Goal: Feedback & Contribution: Submit feedback/report problem

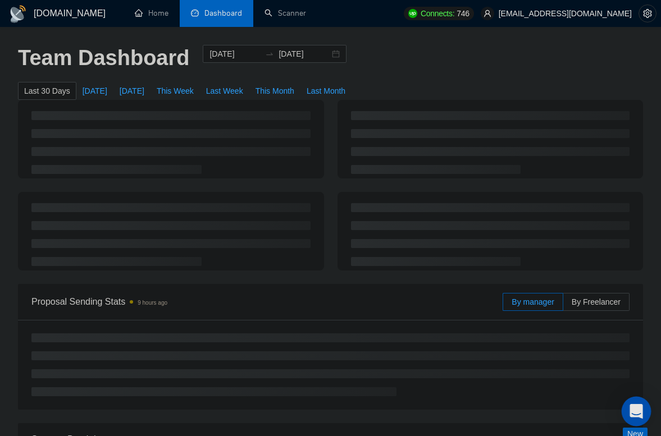
click at [638, 408] on icon "Open Intercom Messenger" at bounding box center [635, 411] width 13 height 15
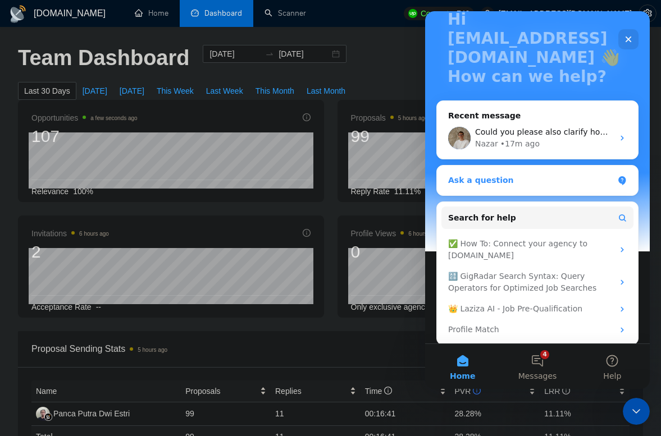
scroll to position [88, 0]
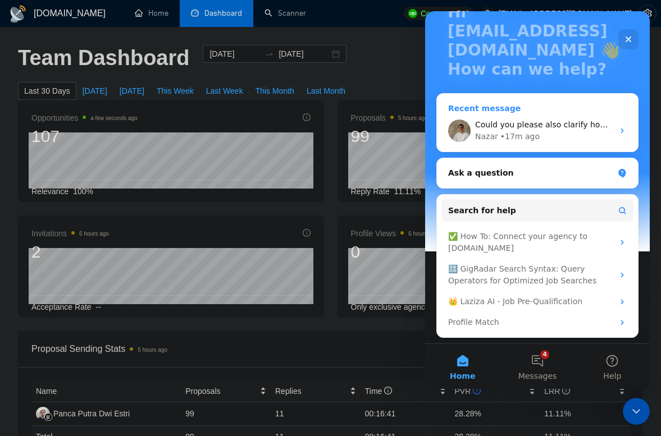
click at [535, 130] on div "Could you please also clarify how it should have worked? Which scanner was supp…" at bounding box center [544, 125] width 138 height 12
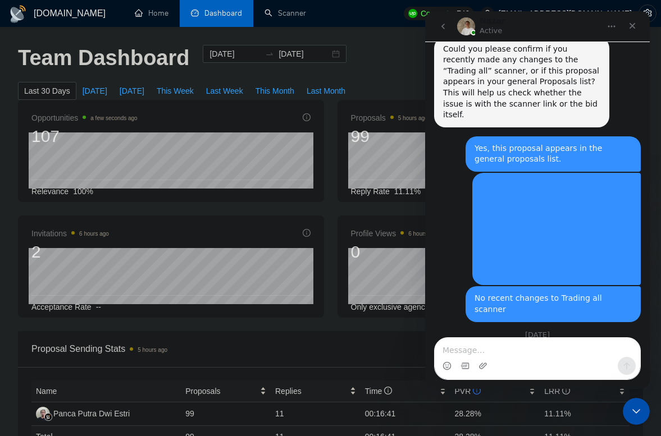
scroll to position [446, 0]
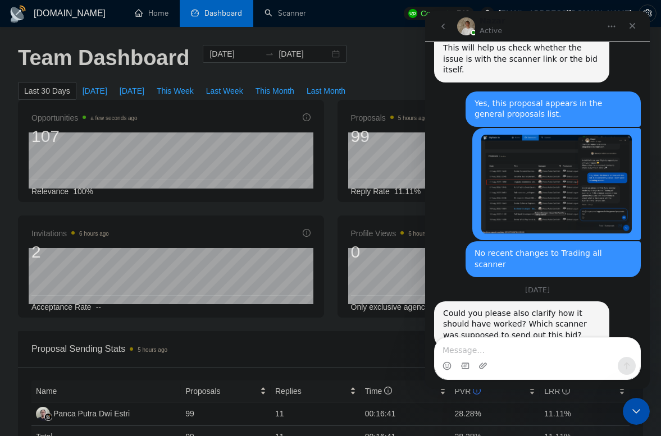
drag, startPoint x: 487, startPoint y: 291, endPoint x: 522, endPoint y: 291, distance: 34.8
click at [495, 308] on div "Could you please also clarify how it should have worked? Which scanner was supp…" at bounding box center [521, 324] width 157 height 33
click at [535, 308] on div "Could you please also clarify how it should have worked? Which scanner was supp…" at bounding box center [521, 324] width 157 height 33
click at [531, 184] on img "ologvin@codevotum.com says…" at bounding box center [556, 184] width 150 height 99
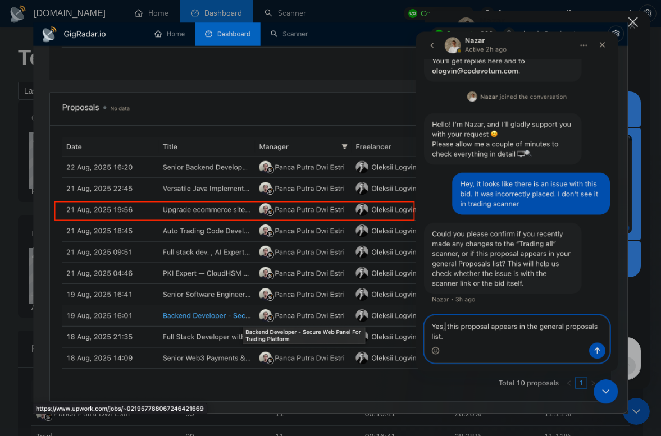
scroll to position [0, 0]
click at [632, 22] on div "Close" at bounding box center [633, 22] width 11 height 11
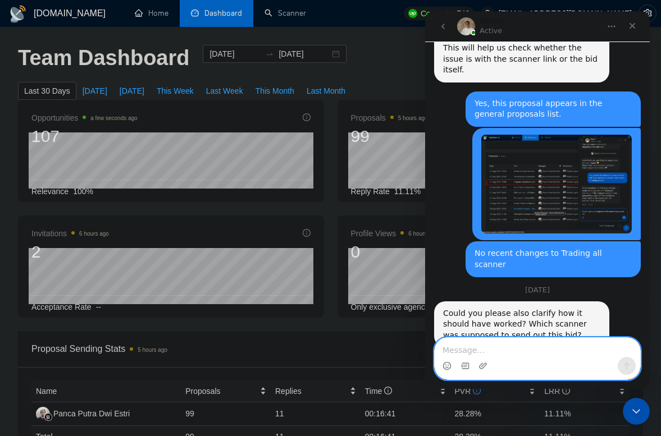
click at [504, 355] on textarea "Message…" at bounding box center [537, 347] width 205 height 19
click at [501, 353] on textarea "Message…" at bounding box center [537, 347] width 205 height 19
click at [501, 352] on textarea "Message…" at bounding box center [537, 347] width 205 height 19
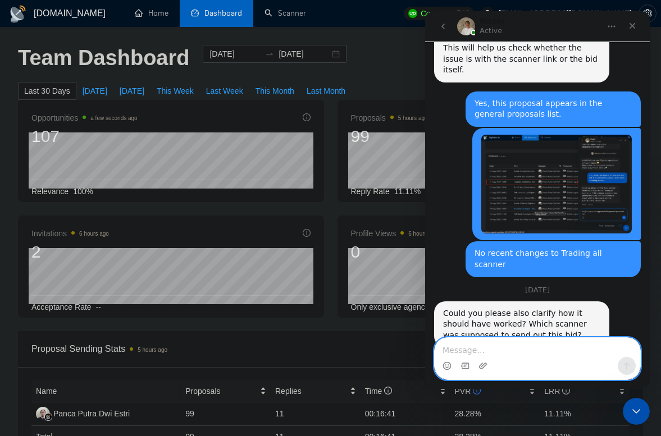
paste textarea "No one. This beat shouldn't have been considered."
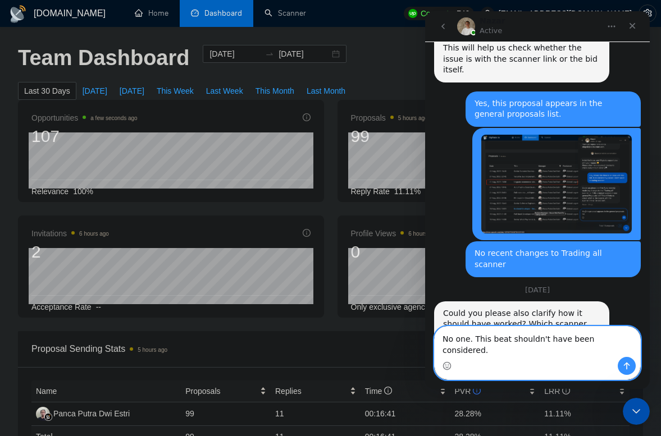
click at [506, 349] on textarea "No one. This beat shouldn't have been considered." at bounding box center [537, 342] width 205 height 30
click at [625, 351] on textarea "No one. This bid shouldn't have been considered." at bounding box center [537, 342] width 205 height 30
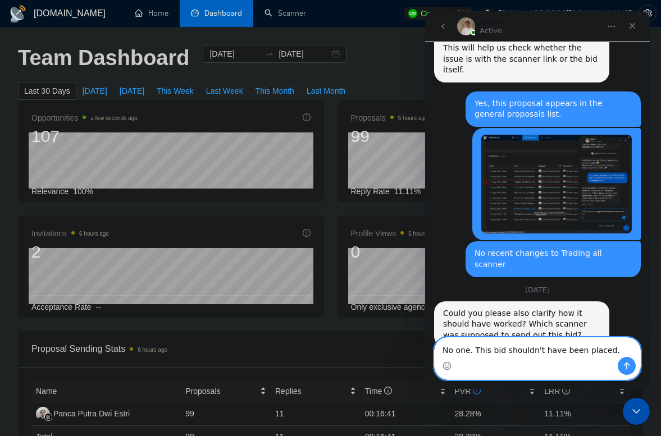
type textarea "No one. This bid shouldn't have been placed."
click at [628, 365] on icon "Send a message…" at bounding box center [627, 366] width 6 height 7
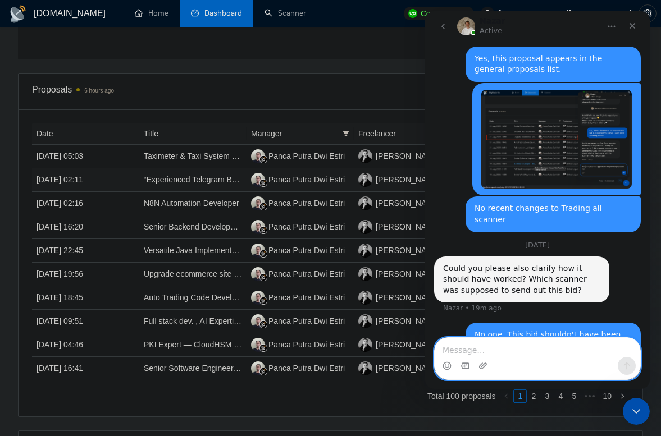
scroll to position [672, 0]
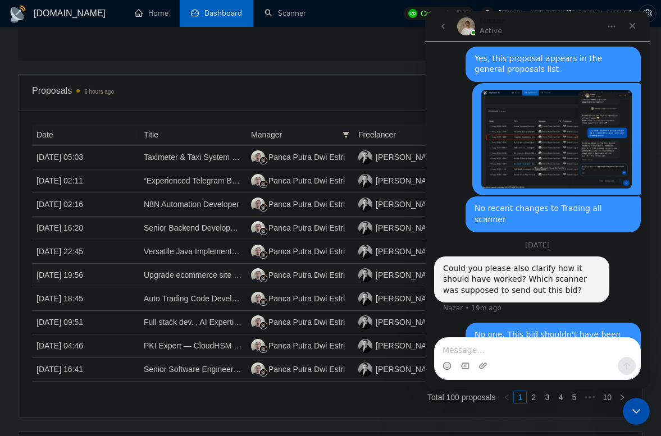
click at [109, 275] on td "[DATE] 19:56" at bounding box center [85, 276] width 107 height 24
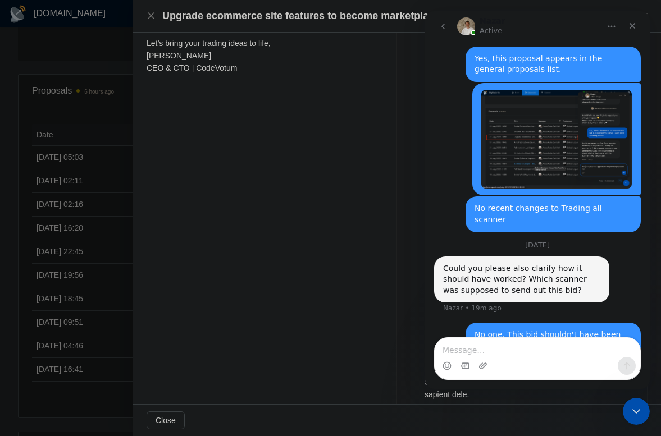
scroll to position [479, 0]
click at [633, 24] on icon "Close" at bounding box center [632, 26] width 6 height 6
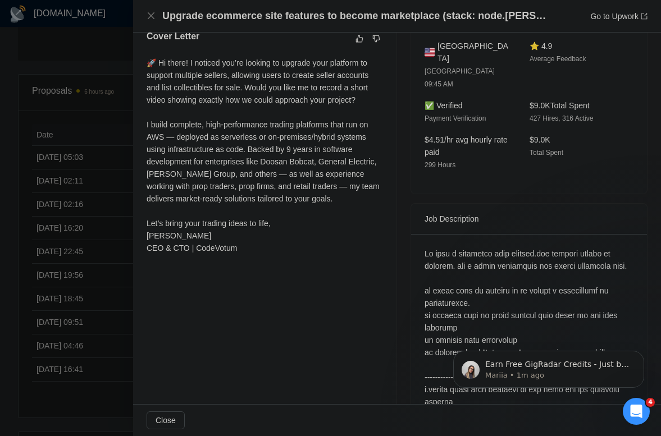
scroll to position [30, 0]
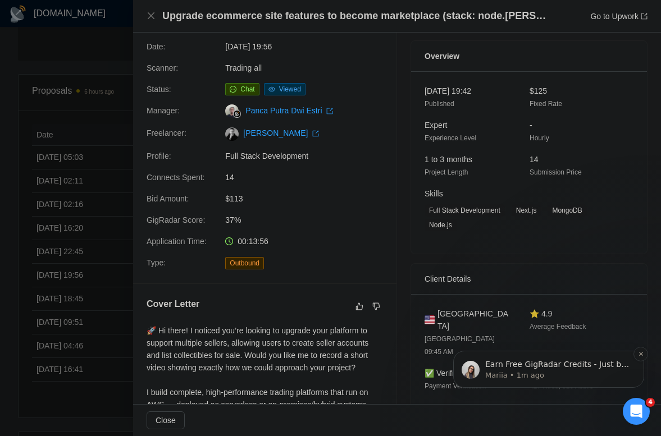
click at [570, 365] on p "Earn Free GigRadar Credits - Just by Sharing Your Story! 💬 Want more credits fo…" at bounding box center [557, 364] width 145 height 11
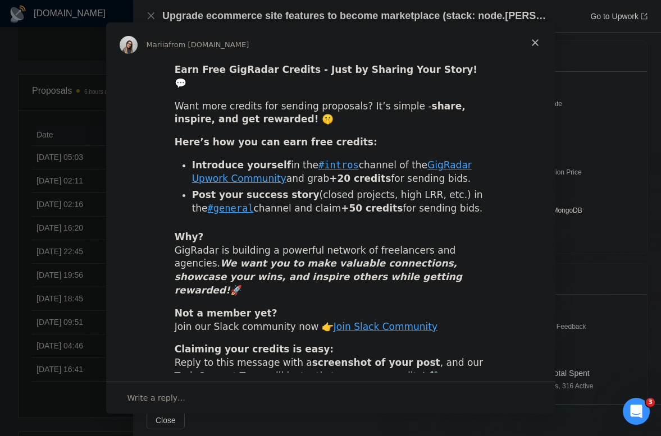
scroll to position [0, 0]
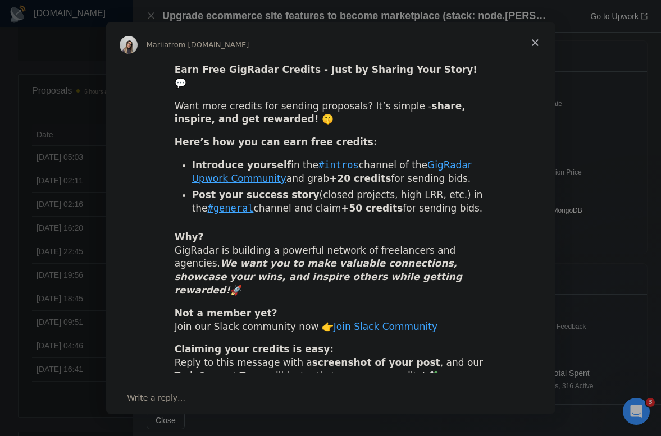
click at [532, 44] on span "Close" at bounding box center [535, 42] width 40 height 40
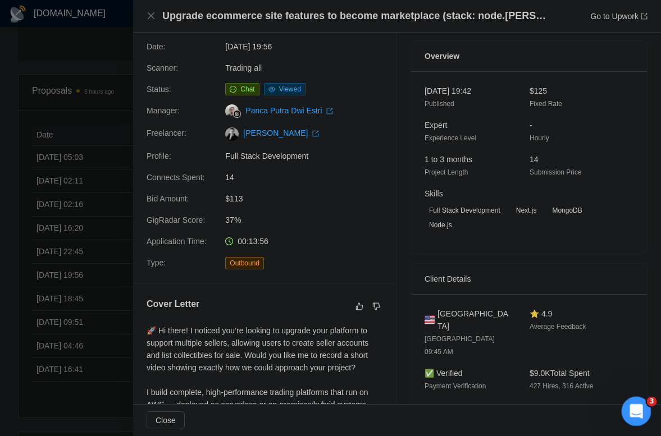
click at [637, 404] on icon "Open Intercom Messenger" at bounding box center [634, 410] width 19 height 19
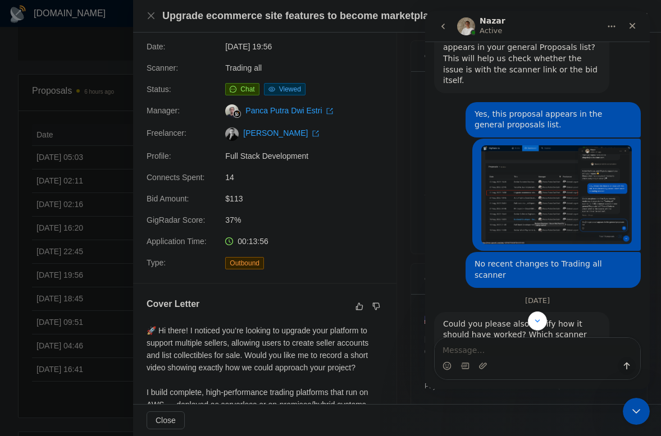
scroll to position [491, 0]
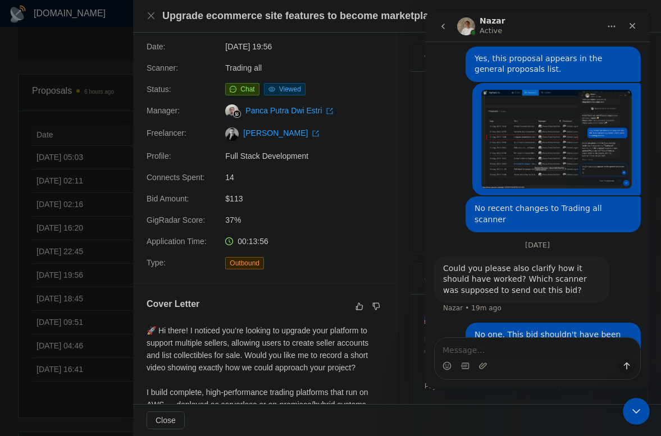
click at [447, 24] on button "go back" at bounding box center [442, 26] width 21 height 21
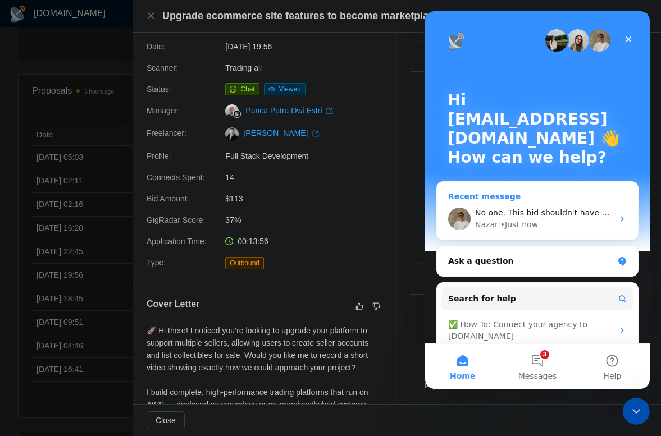
scroll to position [88, 0]
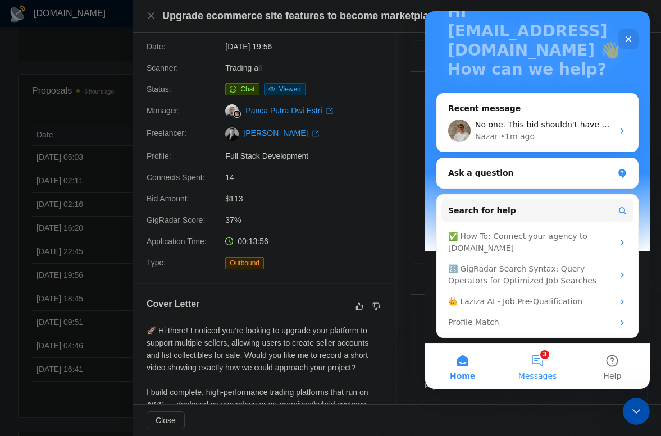
click at [536, 373] on span "Messages" at bounding box center [537, 376] width 39 height 8
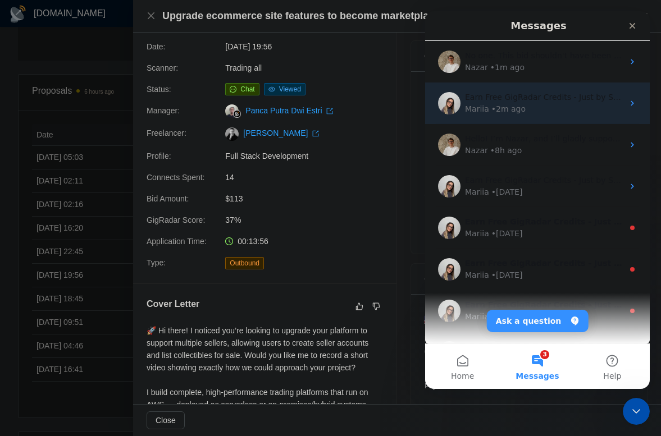
click at [523, 107] on div "Mariia • 2m ago" at bounding box center [544, 109] width 158 height 12
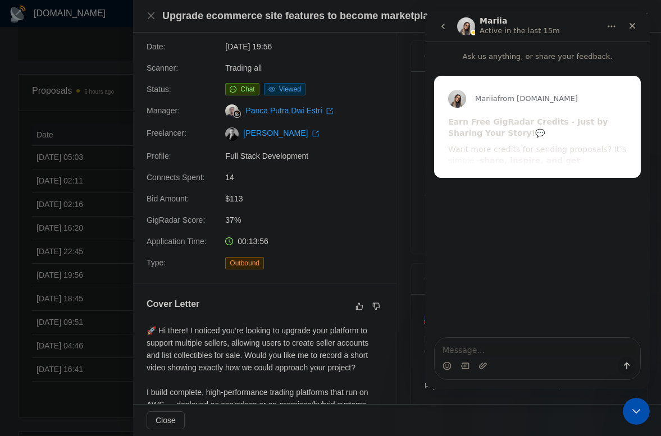
click at [449, 29] on button "go back" at bounding box center [442, 26] width 21 height 21
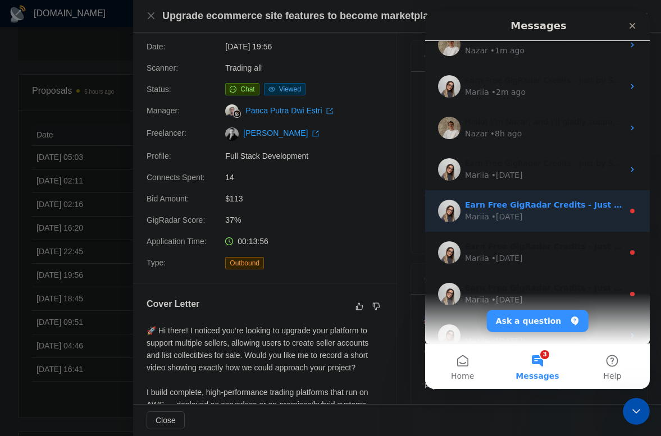
scroll to position [0, 0]
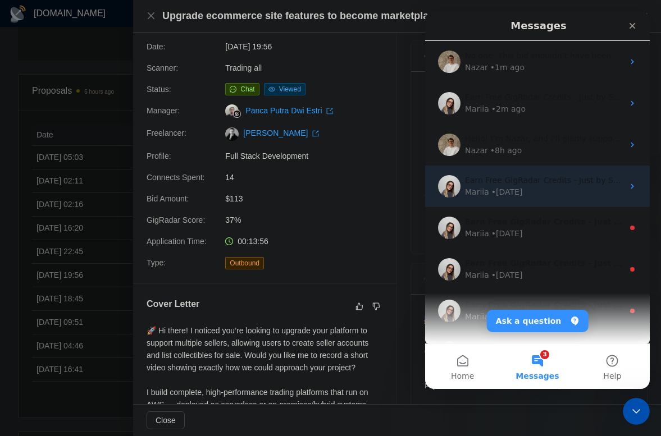
click at [526, 185] on div "Earn Free GigRadar Credits - Just by Sharing Your Story! 💬 Want more credits fo…" at bounding box center [544, 181] width 158 height 12
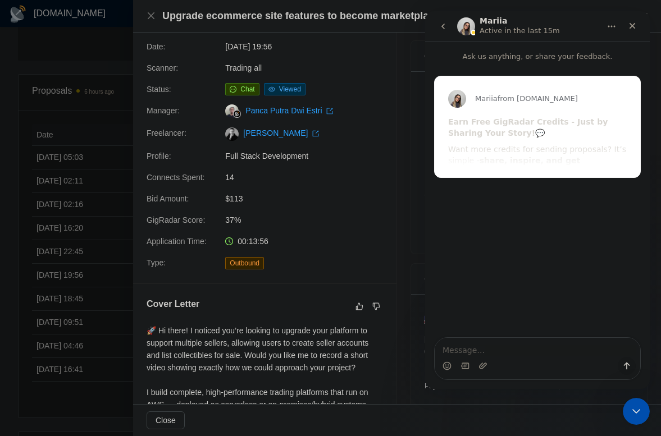
click at [442, 27] on icon "go back" at bounding box center [442, 27] width 3 height 6
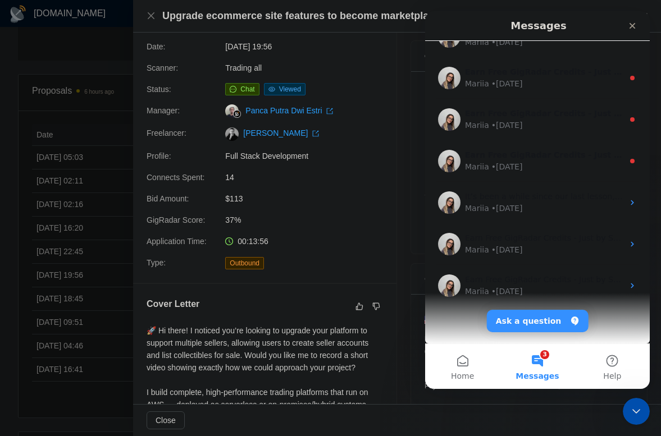
scroll to position [158, 0]
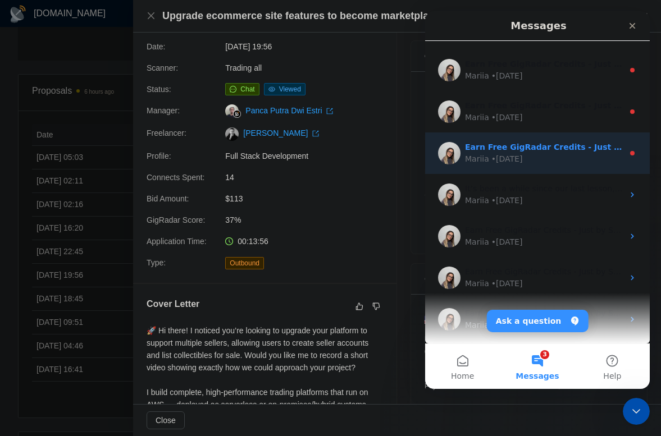
click at [541, 161] on div "Mariia • [DATE]" at bounding box center [544, 159] width 158 height 12
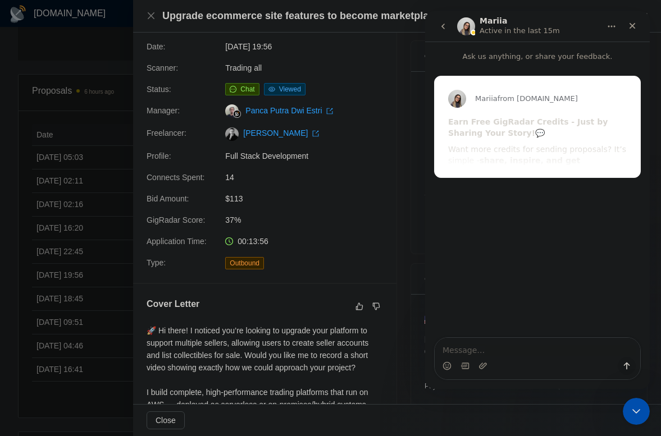
click at [445, 23] on icon "go back" at bounding box center [443, 26] width 9 height 9
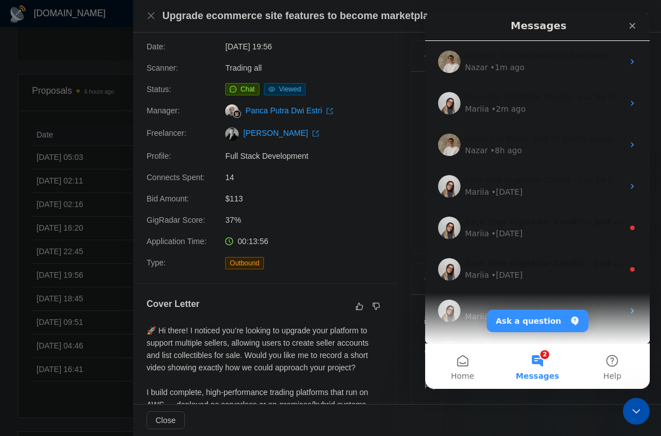
click at [540, 360] on button "2 Messages" at bounding box center [537, 366] width 75 height 45
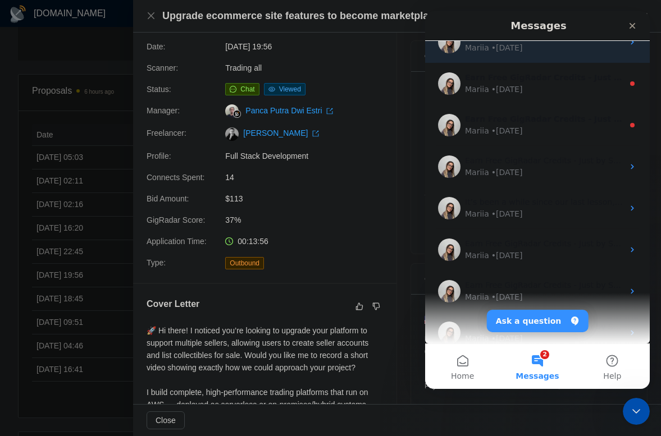
scroll to position [0, 0]
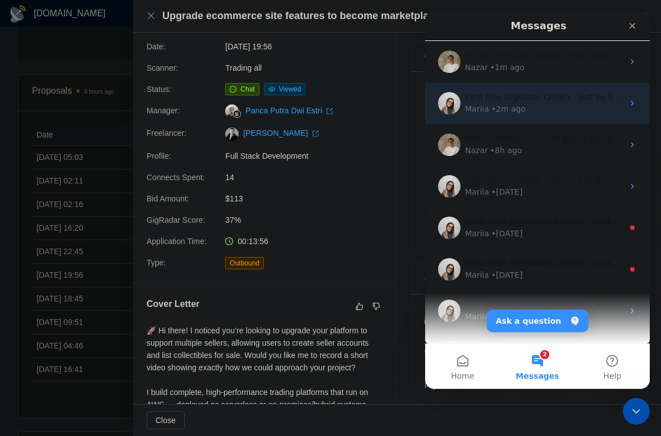
click at [541, 107] on div "Mariia • 2m ago" at bounding box center [544, 109] width 158 height 12
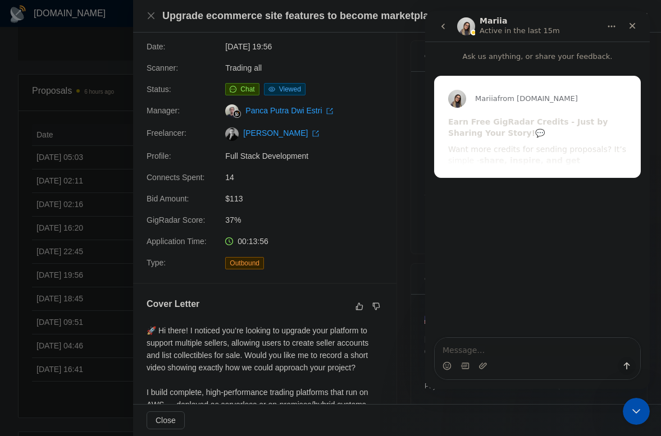
click at [446, 29] on icon "go back" at bounding box center [443, 26] width 9 height 9
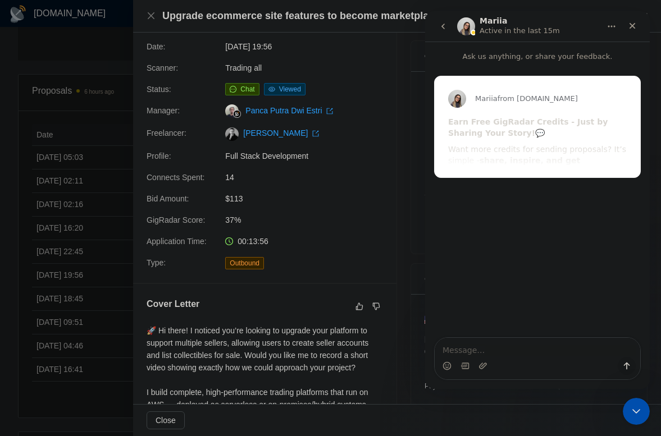
click at [442, 24] on icon "go back" at bounding box center [443, 26] width 9 height 9
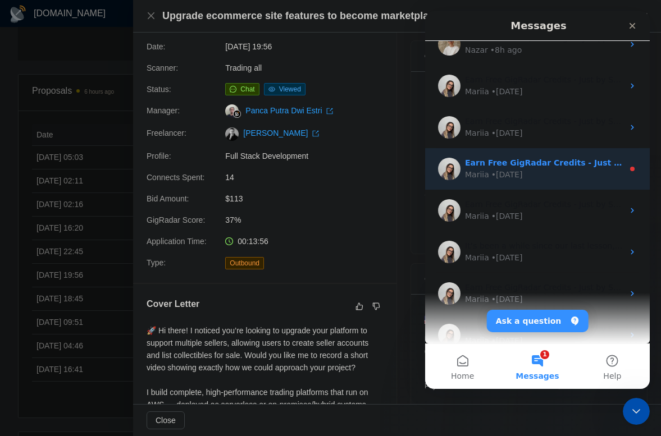
scroll to position [102, 0]
click at [560, 168] on div "Mariia • [DATE]" at bounding box center [544, 174] width 158 height 12
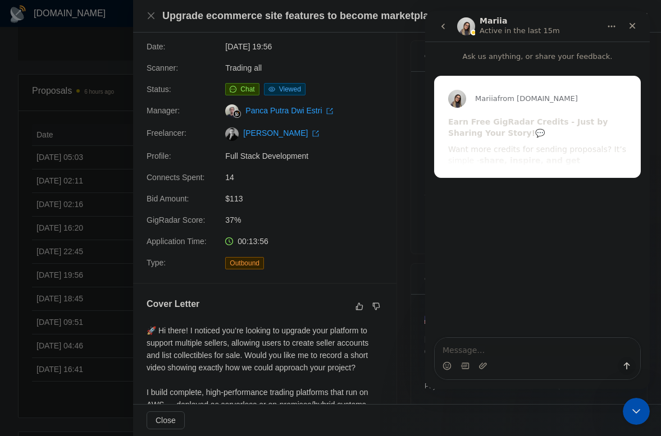
click at [441, 16] on button "go back" at bounding box center [442, 26] width 21 height 21
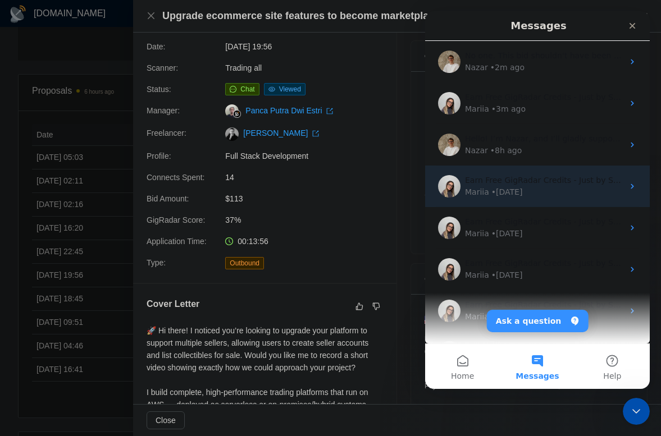
click at [510, 186] on div "• [DATE]" at bounding box center [506, 192] width 31 height 12
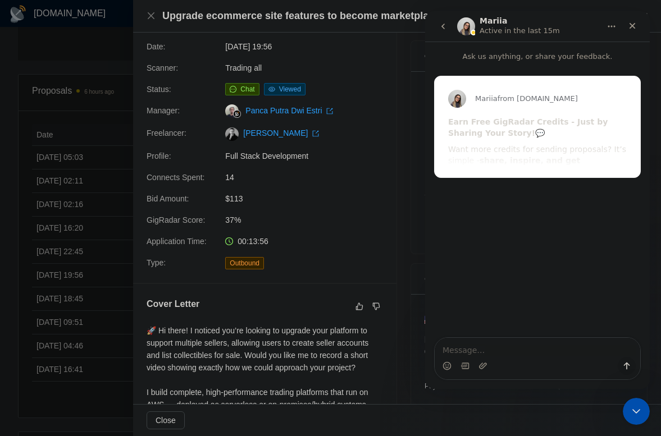
click at [518, 151] on div "Mariia from [DOMAIN_NAME] Earn Free GigRadar Credits - Just by Sharing Your Sto…" at bounding box center [537, 126] width 205 height 101
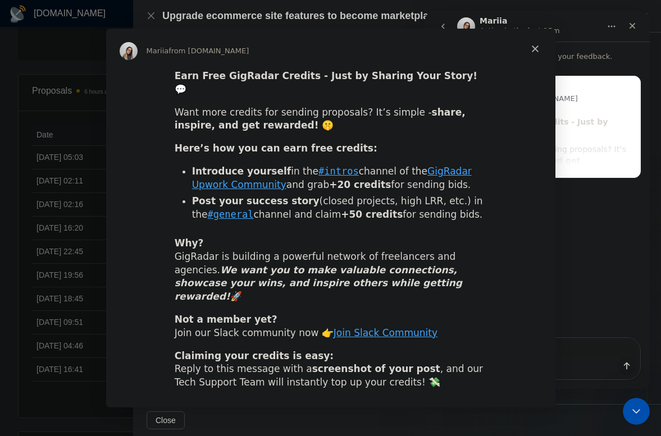
scroll to position [0, 0]
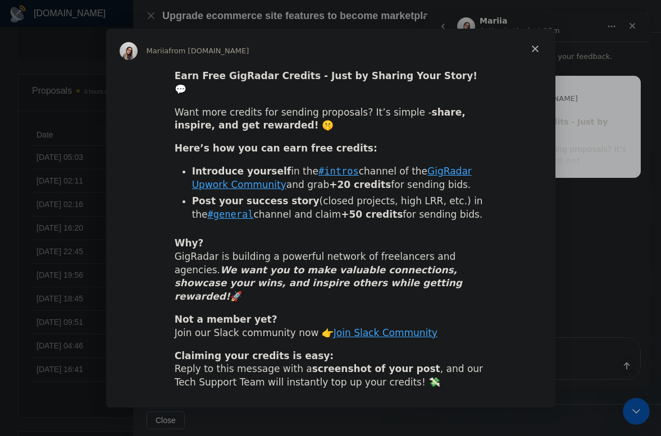
click at [530, 58] on span "Close" at bounding box center [535, 49] width 40 height 40
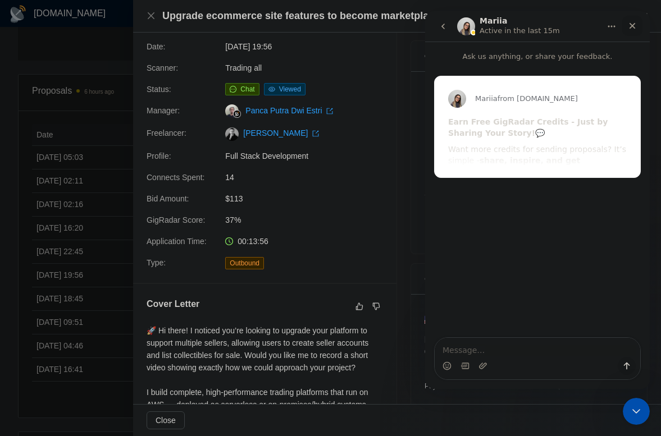
click at [630, 30] on icon "Close" at bounding box center [632, 25] width 9 height 9
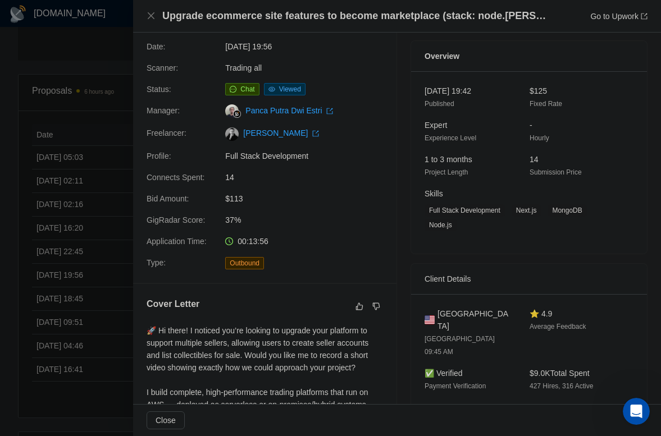
click at [104, 66] on div at bounding box center [330, 218] width 661 height 436
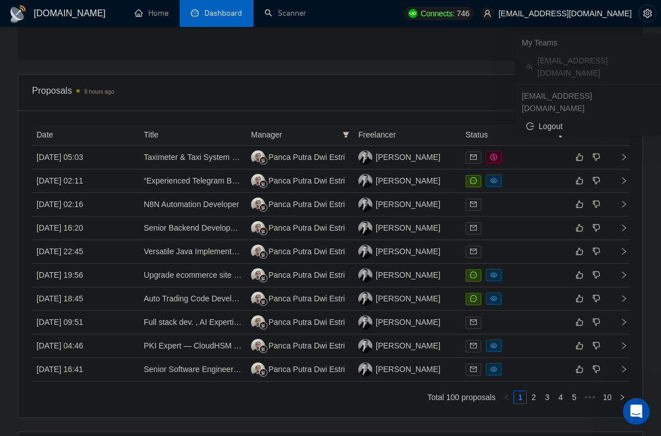
click at [570, 13] on span "[EMAIL_ADDRESS][DOMAIN_NAME]" at bounding box center [565, 13] width 133 height 0
click at [567, 13] on span "[EMAIL_ADDRESS][DOMAIN_NAME]" at bounding box center [565, 13] width 133 height 0
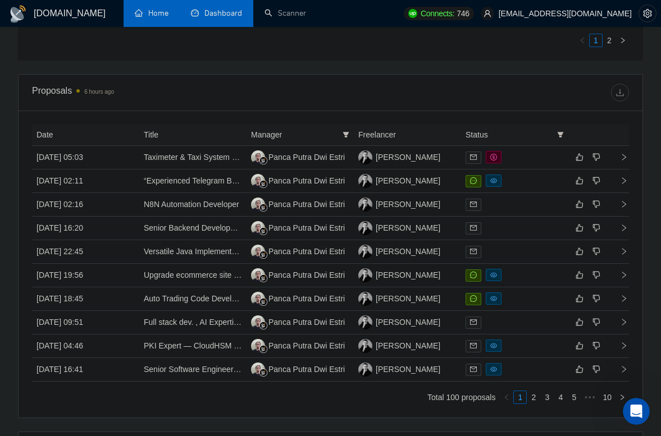
click at [149, 18] on link "Home" at bounding box center [152, 13] width 34 height 10
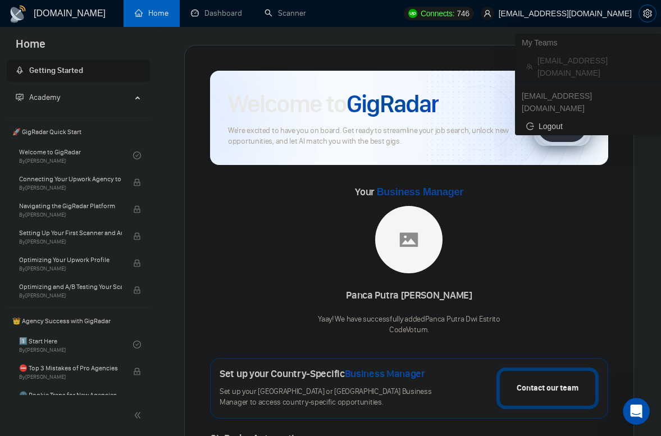
click at [641, 14] on span "setting" at bounding box center [647, 13] width 17 height 9
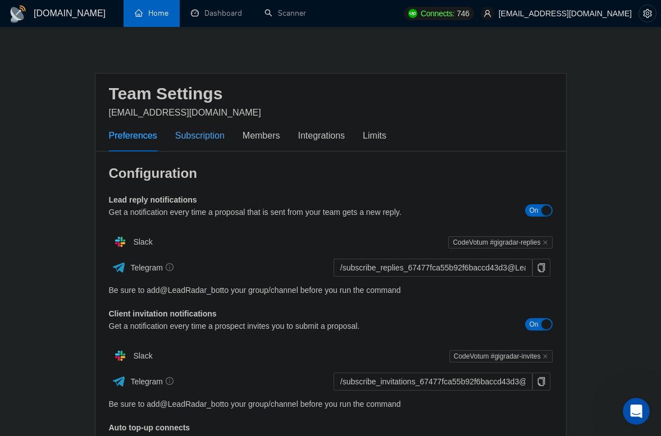
click at [205, 132] on div "Subscription" at bounding box center [199, 136] width 49 height 14
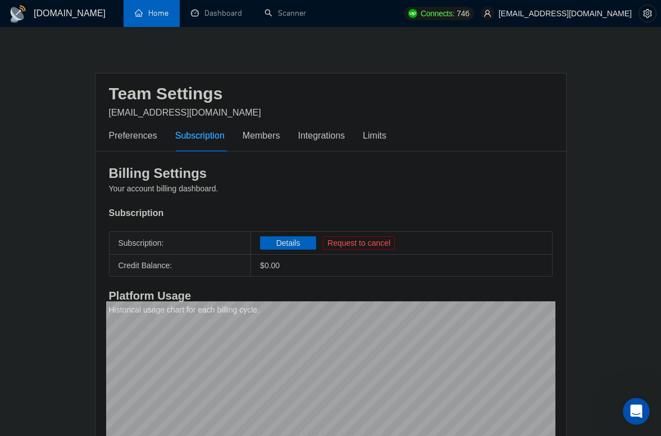
click at [618, 401] on main "Team Settings [EMAIL_ADDRESS][DOMAIN_NAME] Preferences Subscription Members Int…" at bounding box center [330, 272] width 625 height 454
click at [632, 409] on icon "Open Intercom Messenger" at bounding box center [634, 410] width 19 height 19
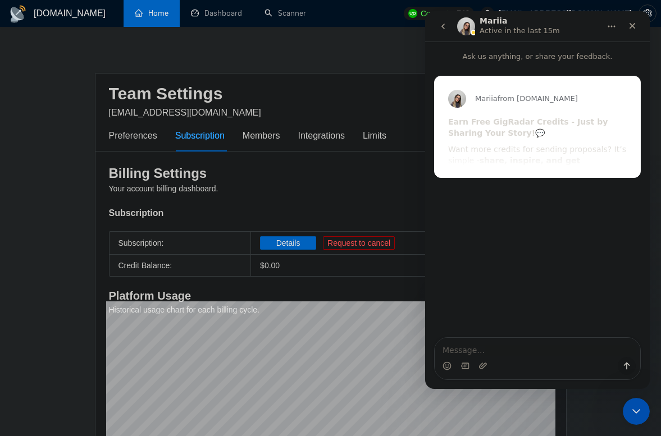
click at [445, 24] on icon "go back" at bounding box center [443, 26] width 9 height 9
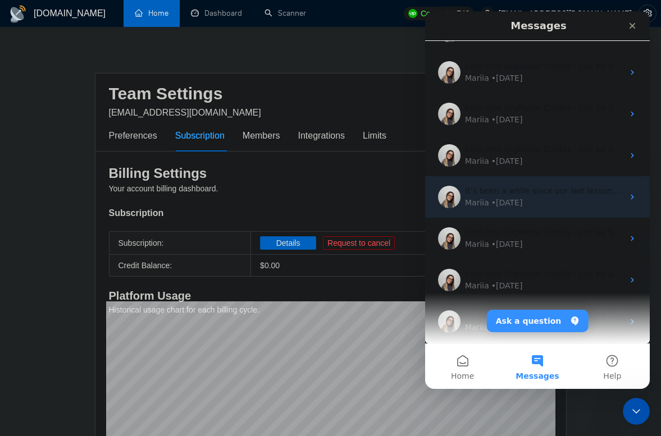
scroll to position [154, 0]
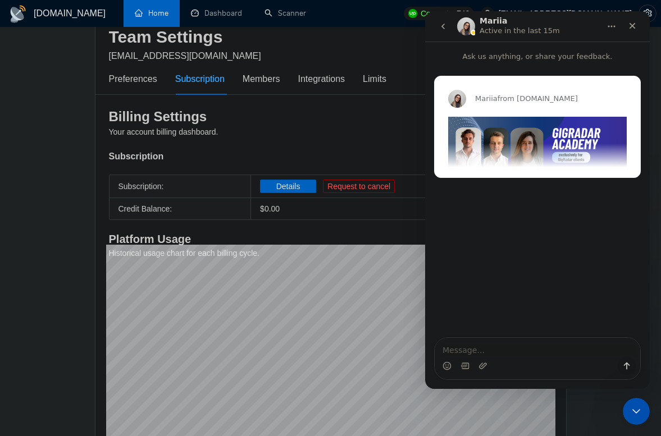
scroll to position [149, 0]
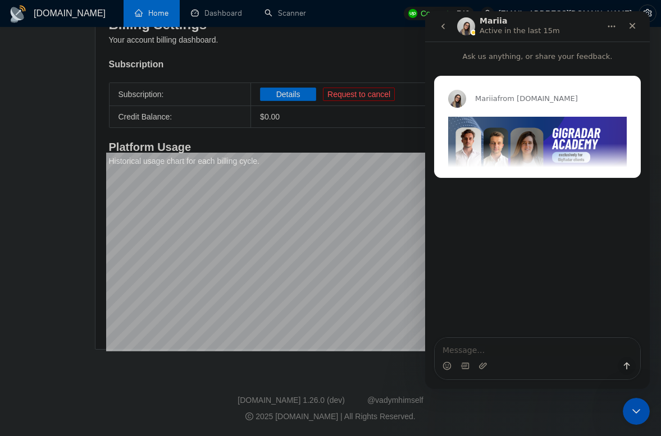
click at [439, 25] on icon "go back" at bounding box center [443, 26] width 9 height 9
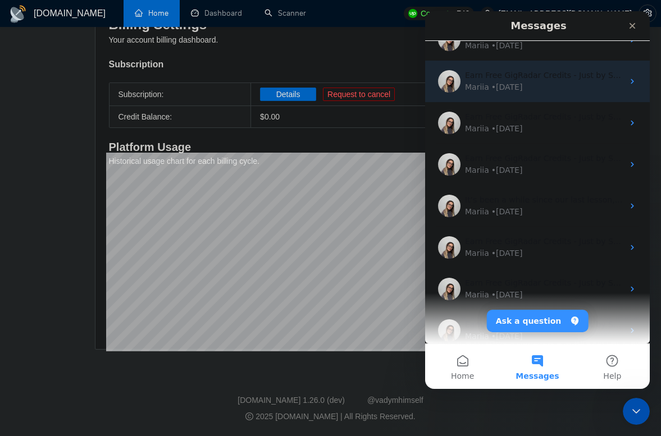
scroll to position [162, 0]
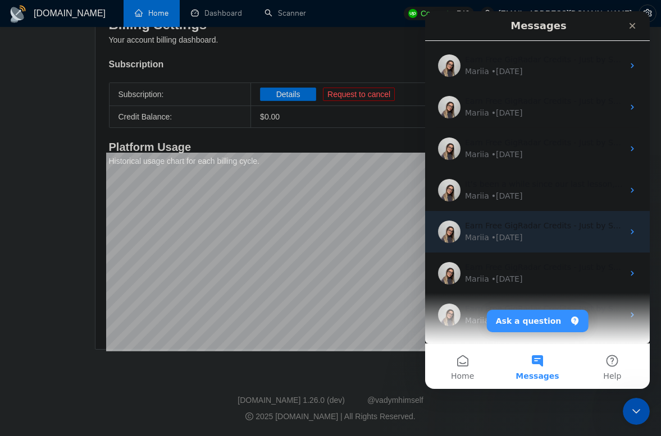
click at [528, 234] on div "Mariia • [DATE]" at bounding box center [544, 238] width 158 height 12
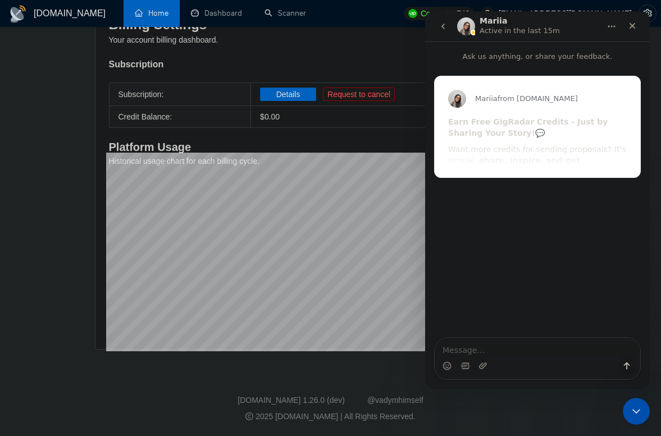
click at [445, 28] on icon "go back" at bounding box center [443, 26] width 9 height 9
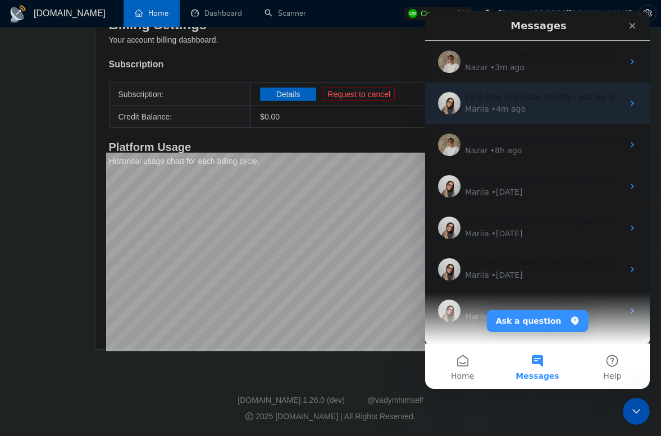
click at [546, 109] on div "Mariia • 4m ago" at bounding box center [544, 109] width 158 height 12
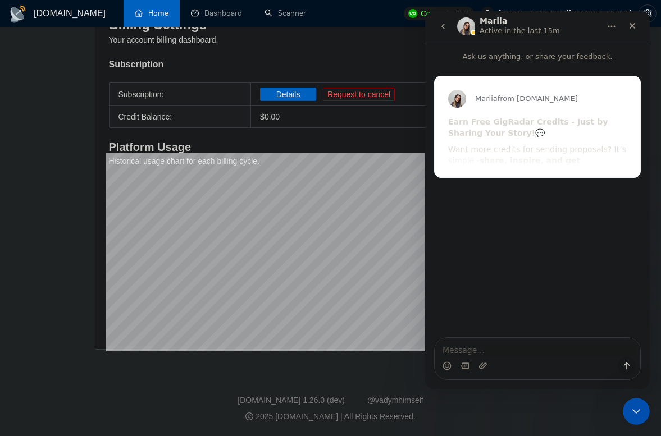
click at [440, 26] on icon "go back" at bounding box center [443, 26] width 9 height 9
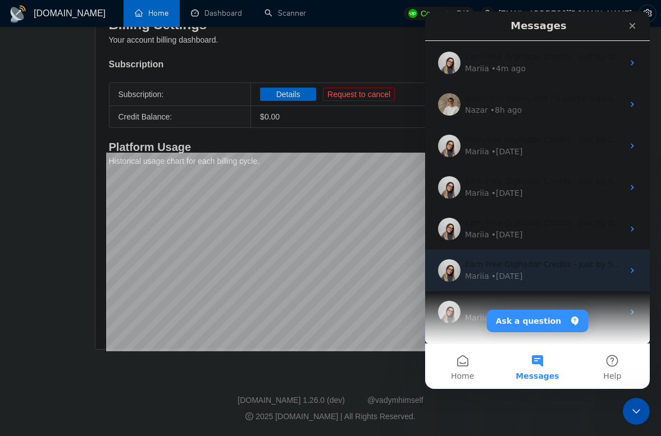
scroll to position [30, 0]
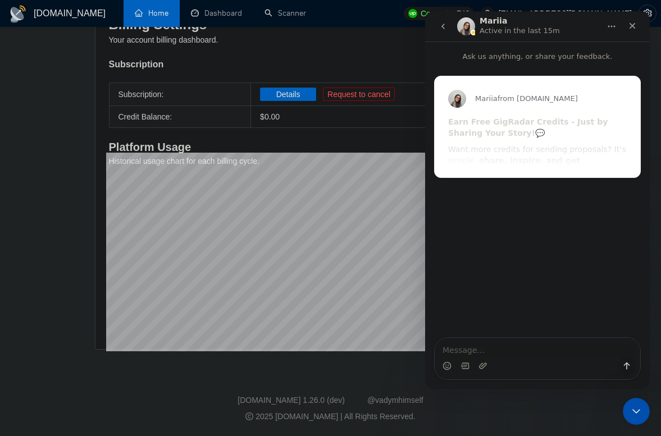
click at [440, 26] on icon "go back" at bounding box center [443, 26] width 9 height 9
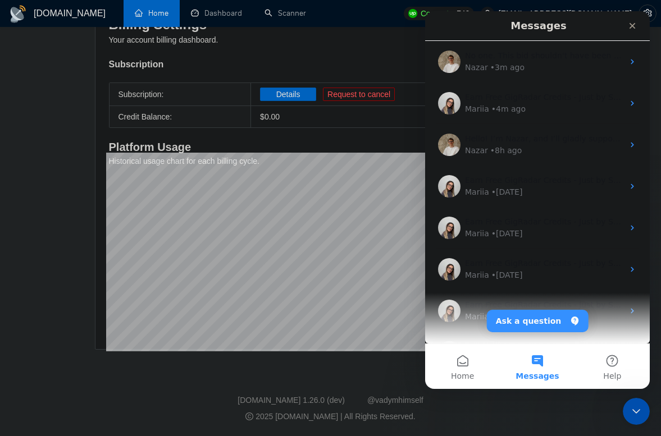
click at [540, 366] on button "Messages" at bounding box center [537, 366] width 75 height 45
click at [542, 319] on button "Ask a question" at bounding box center [538, 321] width 102 height 22
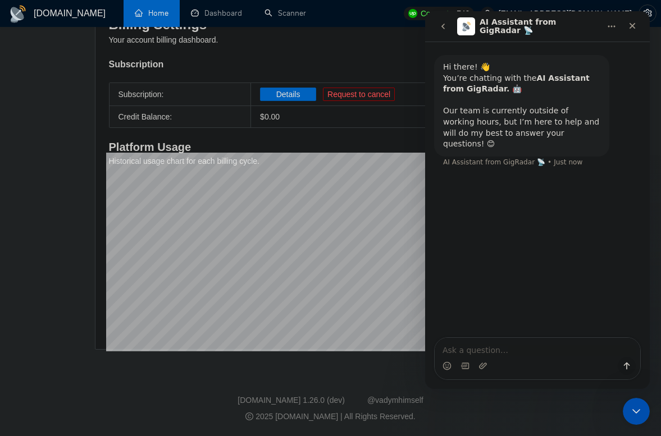
click at [501, 346] on textarea "Ask a question…" at bounding box center [537, 347] width 205 height 19
click at [488, 348] on textarea "Ask a question…" at bounding box center [537, 347] width 205 height 19
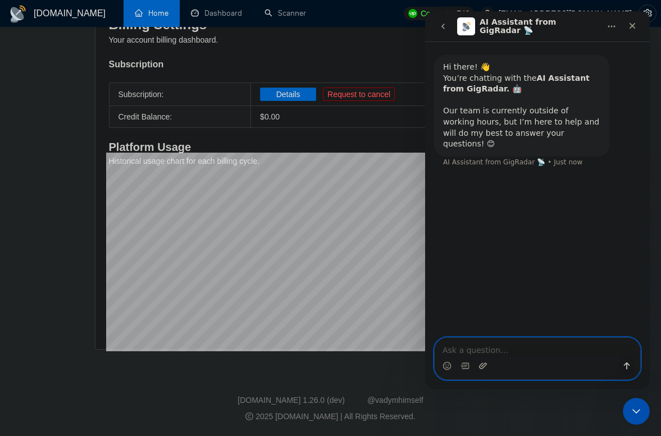
click at [486, 368] on icon "Upload attachment" at bounding box center [482, 366] width 9 height 9
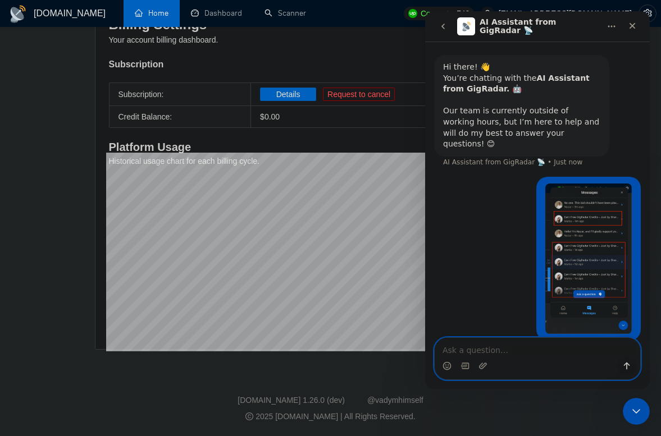
click at [495, 351] on textarea "Ask a question…" at bounding box center [537, 347] width 205 height 19
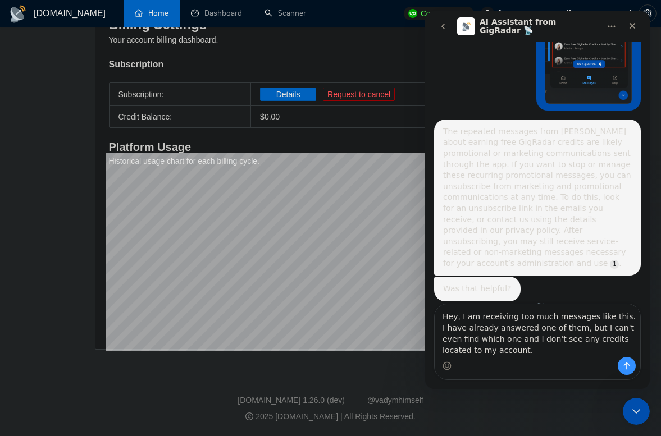
scroll to position [218, 0]
click at [622, 339] on textarea "Hey, I am receiving too much messages like this. I have already answered one of…" at bounding box center [537, 330] width 205 height 53
type textarea "Hey, I am receiving too much messages like this. I have already answered one of…"
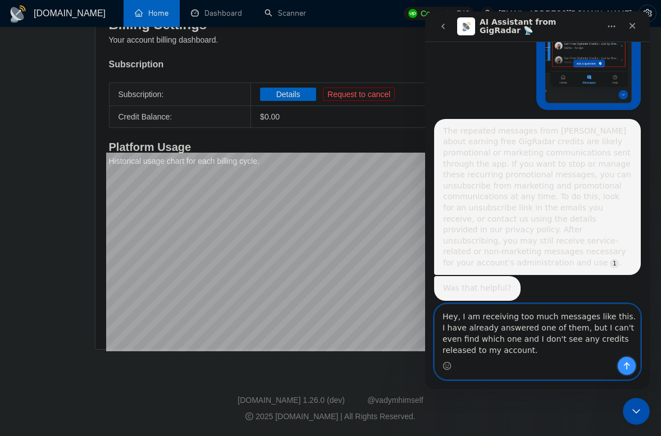
click at [631, 368] on button "Send a message…" at bounding box center [627, 366] width 18 height 18
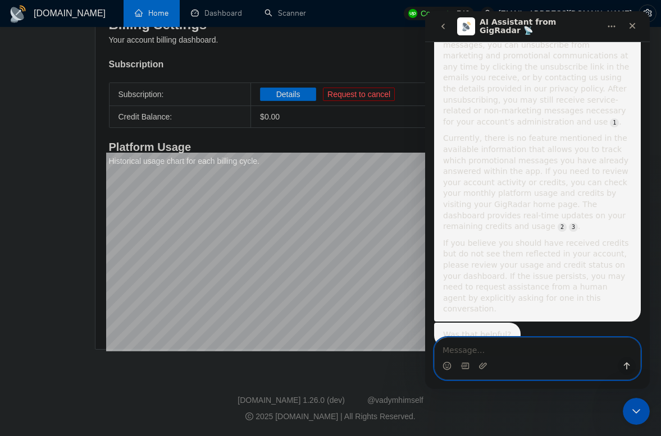
scroll to position [584, 0]
click at [516, 351] on textarea "Message…" at bounding box center [537, 347] width 205 height 19
click at [518, 349] on textarea "Message…" at bounding box center [537, 347] width 205 height 19
click at [455, 351] on textarea "Human" at bounding box center [537, 347] width 205 height 19
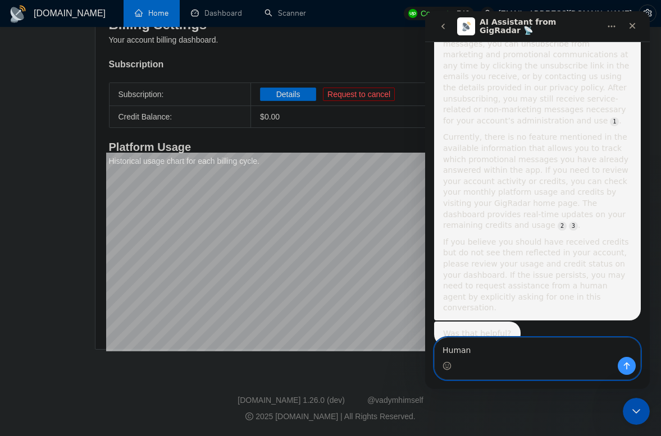
type textarea "Human"
click at [631, 367] on button "Send a message…" at bounding box center [627, 366] width 18 height 18
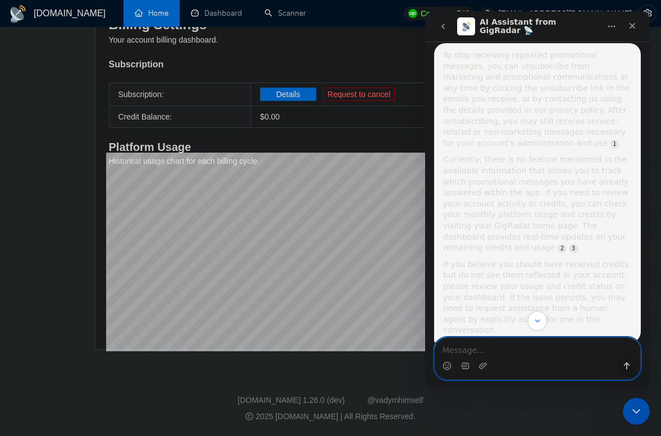
scroll to position [684, 0]
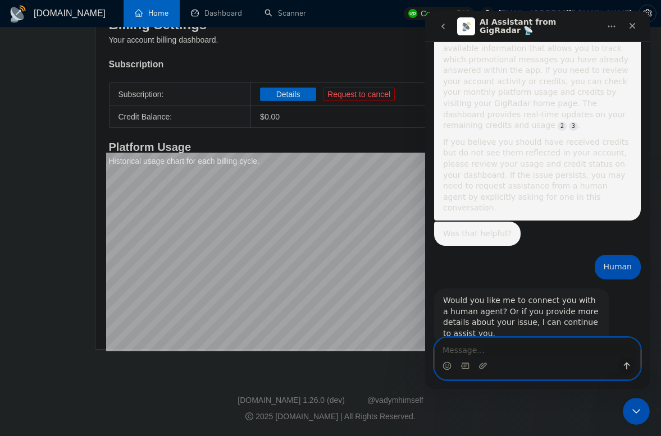
click at [496, 348] on textarea "Message…" at bounding box center [537, 347] width 205 height 19
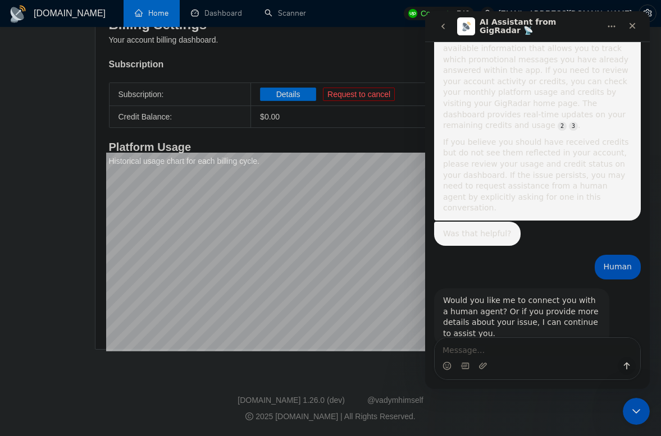
click at [554, 295] on div "Would you like me to connect you with a human agent? Or if you provide more det…" at bounding box center [521, 317] width 157 height 44
drag, startPoint x: 521, startPoint y: 267, endPoint x: 493, endPoint y: 275, distance: 29.2
click at [493, 295] on div "Would you like me to connect you with a human agent? Or if you provide more det…" at bounding box center [521, 317] width 157 height 44
copy div "connect you with a human agent?"
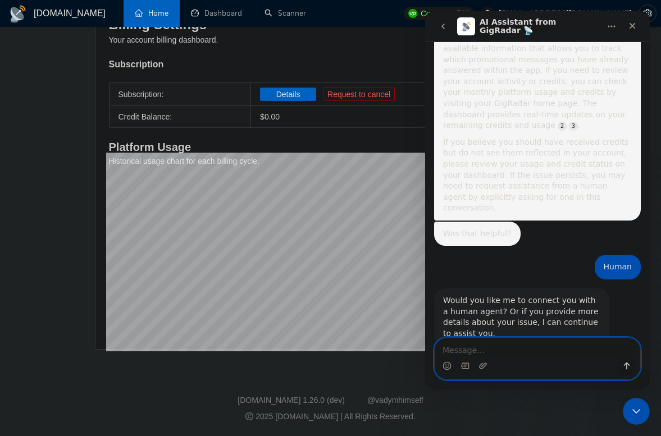
click at [465, 356] on textarea "Message…" at bounding box center [537, 347] width 205 height 19
paste textarea "connect you with a human agent?"
click at [485, 350] on textarea "connect you with a human agent" at bounding box center [537, 347] width 205 height 19
type textarea "connect me with a human agent"
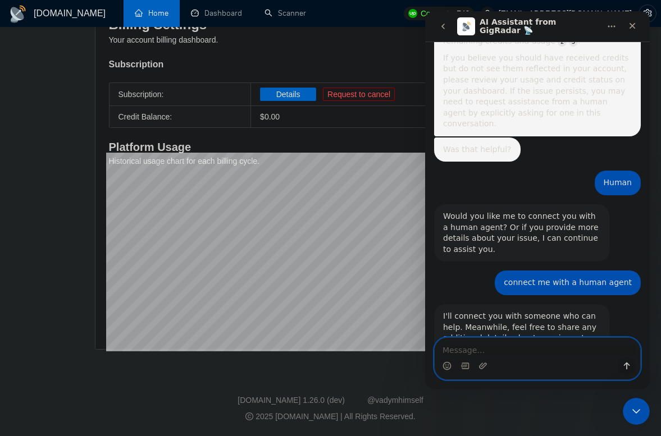
scroll to position [784, 0]
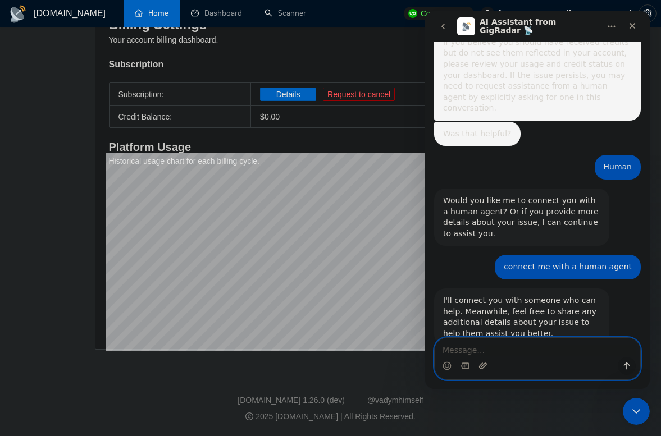
click at [485, 366] on icon "Upload attachment" at bounding box center [483, 366] width 8 height 6
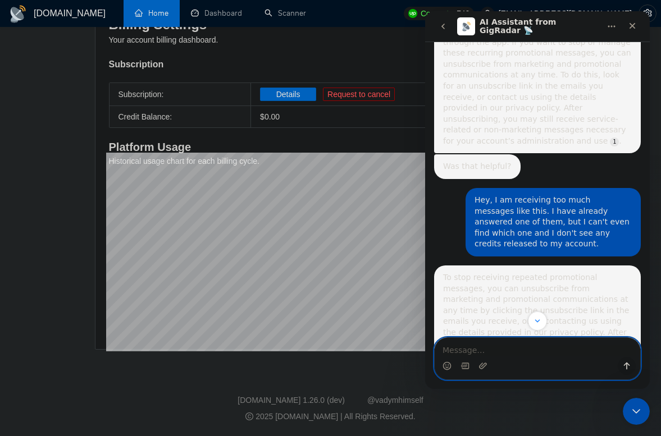
scroll to position [329, 0]
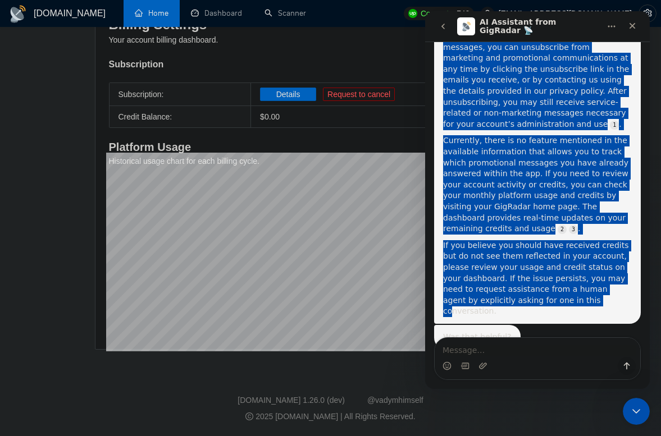
drag, startPoint x: 476, startPoint y: 190, endPoint x: 531, endPoint y: 225, distance: 65.1
click at [531, 226] on div "Hi there! 👋 You’re chatting with the AI Assistant from GigRadar. 🤖 Our team is …" at bounding box center [537, 109] width 207 height 1275
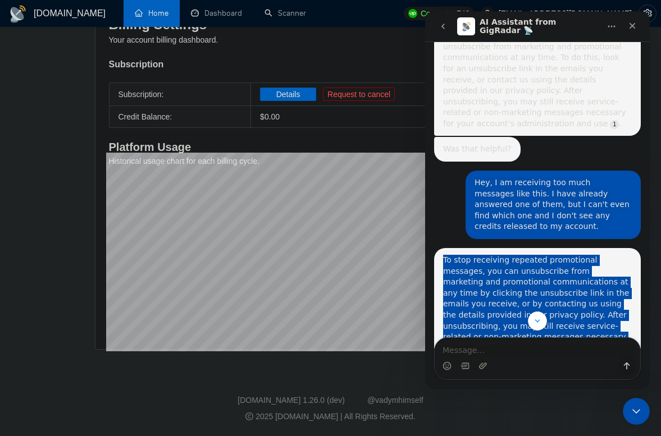
scroll to position [358, 0]
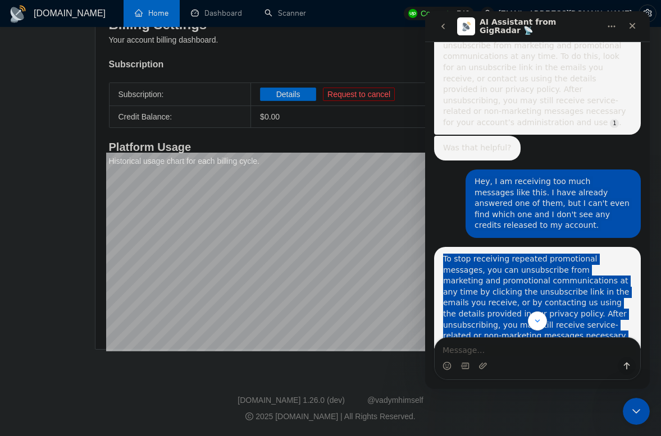
click at [515, 176] on div "Hey, I am receiving too much messages like this. I have already answered one of…" at bounding box center [552, 203] width 157 height 55
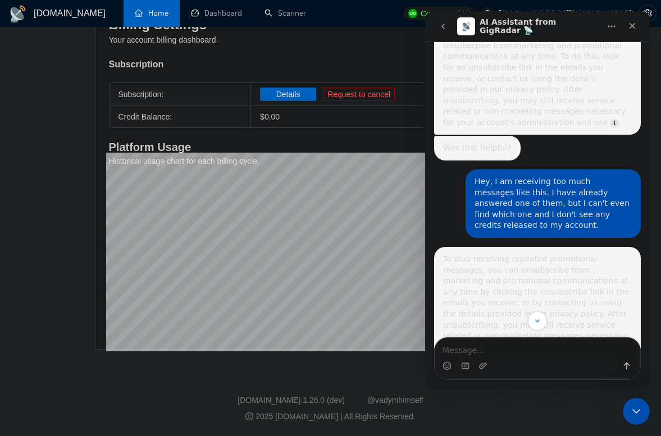
click at [515, 176] on div "Hey, I am receiving too much messages like this. I have already answered one of…" at bounding box center [552, 203] width 157 height 55
drag, startPoint x: 511, startPoint y: 204, endPoint x: 483, endPoint y: 165, distance: 47.8
click at [483, 176] on div "Hey, I am receiving too much messages like this. I have already answered one of…" at bounding box center [552, 203] width 157 height 55
click at [497, 176] on div "Hey, I am receiving too much messages like this. I have already answered one of…" at bounding box center [552, 203] width 157 height 55
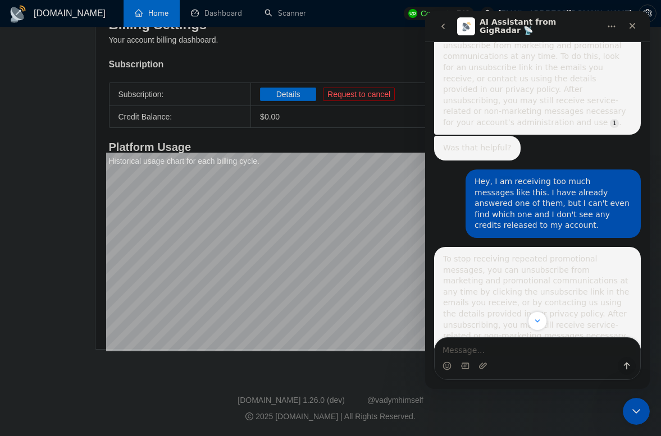
click at [497, 176] on div "Hey, I am receiving too much messages like this. I have already answered one of…" at bounding box center [552, 203] width 157 height 55
click at [500, 176] on div "Hey, I am receiving too much messages like this. I have already answered one of…" at bounding box center [552, 203] width 157 height 55
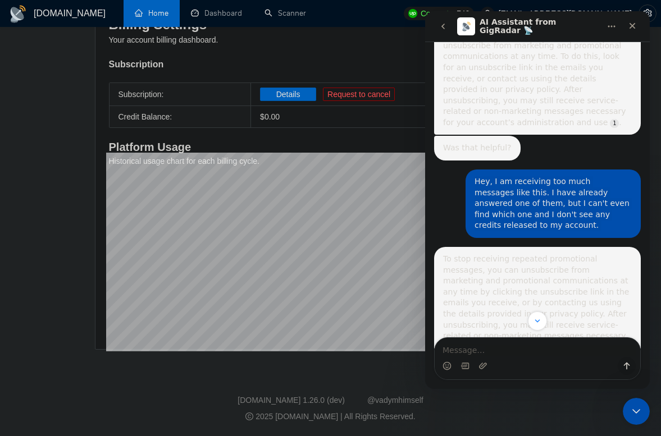
click at [500, 176] on div "Hey, I am receiving too much messages like this. I have already answered one of…" at bounding box center [552, 203] width 157 height 55
click at [503, 205] on div "Hey, I am receiving too much messages like this. I have already answered one of…" at bounding box center [552, 203] width 157 height 55
drag, startPoint x: 506, startPoint y: 205, endPoint x: 473, endPoint y: 163, distance: 53.6
click at [472, 170] on div "Hey, I am receiving too much messages like this. I have already answered one of…" at bounding box center [552, 204] width 175 height 68
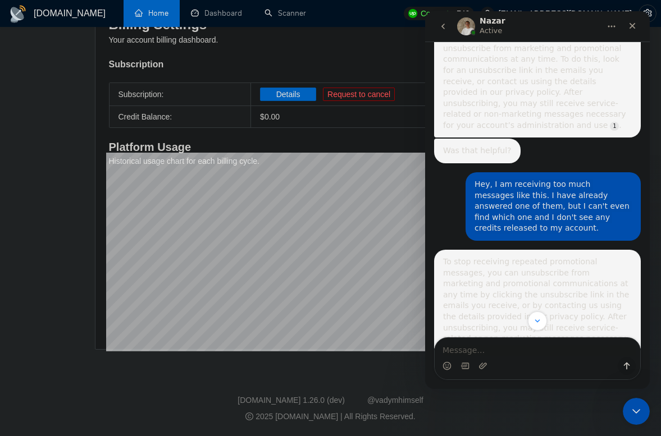
scroll to position [357, 0]
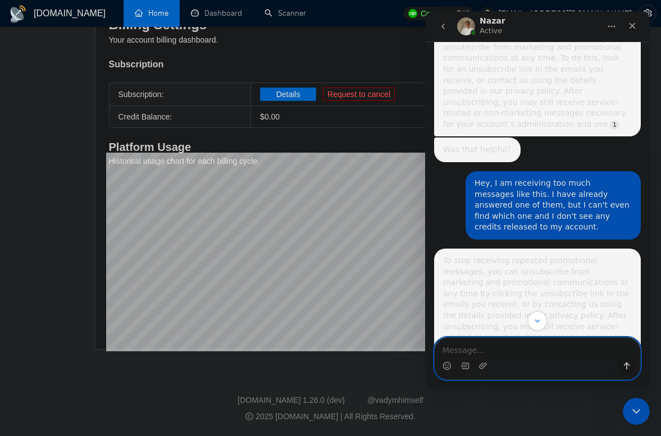
click at [495, 353] on textarea "Message…" at bounding box center [537, 347] width 205 height 19
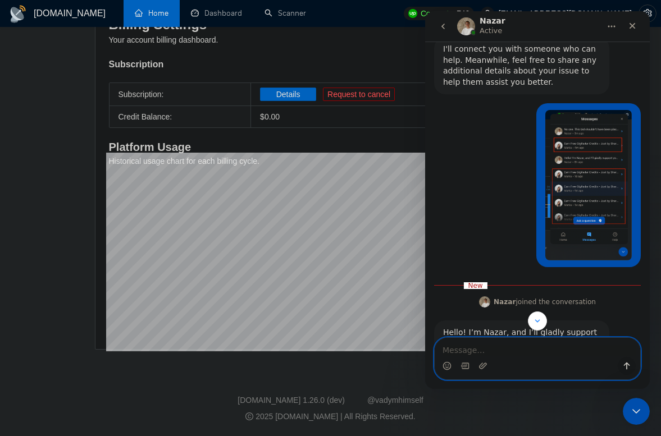
scroll to position [1105, 0]
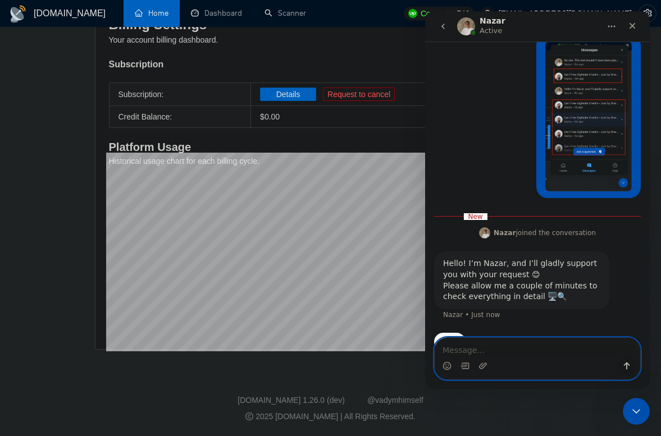
click at [556, 352] on textarea "Message…" at bounding box center [537, 347] width 205 height 19
paste textarea "Hey, I am receiving too much messages like this. I have already answered one of…"
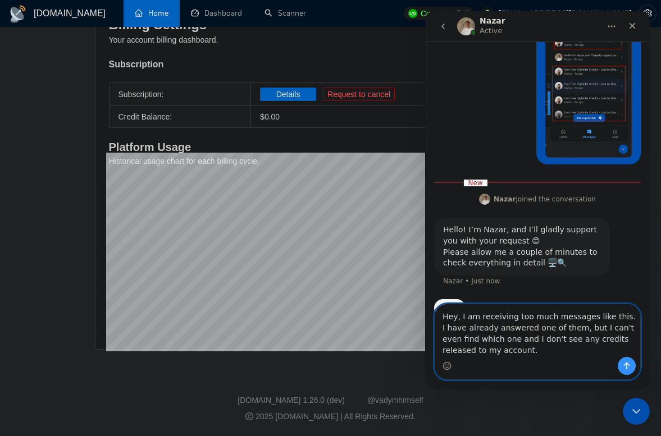
type textarea "Hey, I am receiving too much messages like this. I have already answered one of…"
click at [629, 368] on icon "Send a message…" at bounding box center [626, 366] width 9 height 9
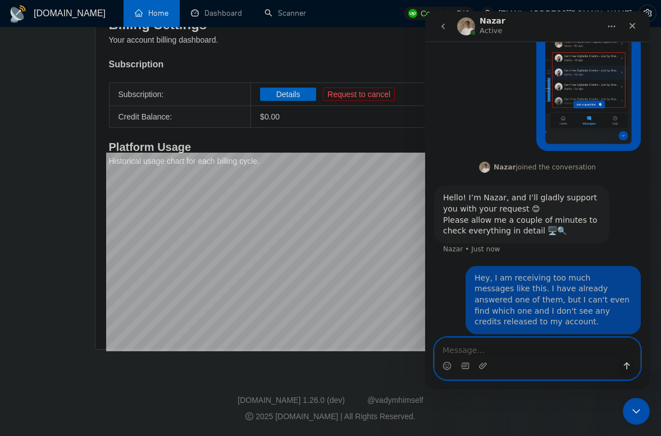
scroll to position [1164, 0]
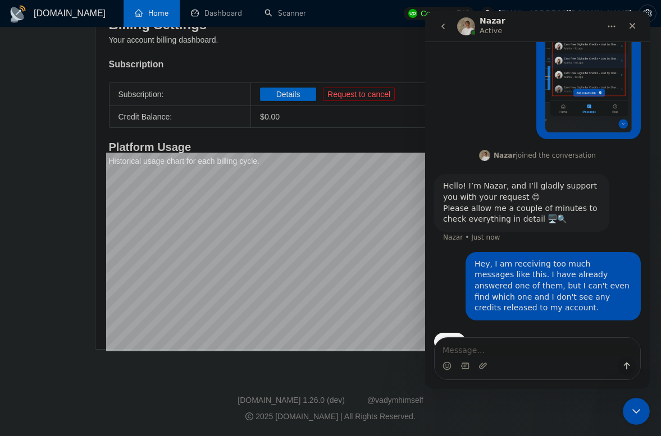
click at [433, 20] on button "go back" at bounding box center [442, 26] width 21 height 21
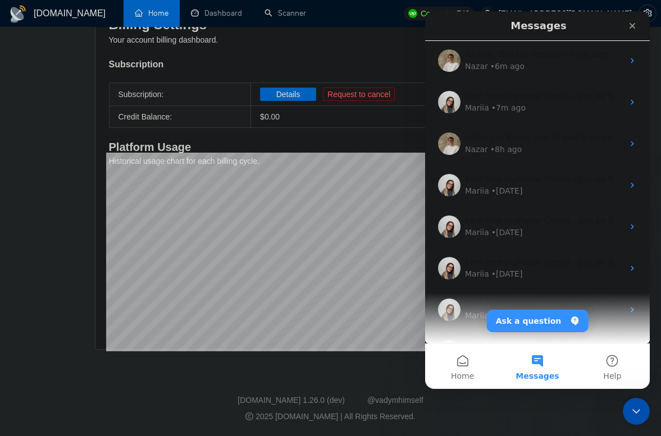
scroll to position [0, 0]
click at [635, 410] on icon "Close Intercom Messenger" at bounding box center [634, 409] width 13 height 13
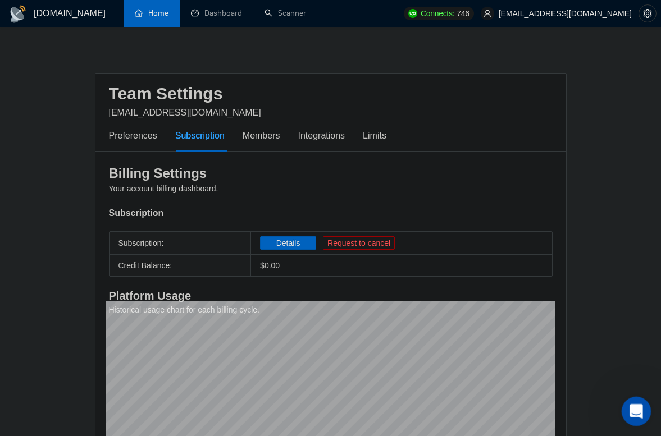
click at [634, 414] on icon "Open Intercom Messenger" at bounding box center [634, 410] width 19 height 19
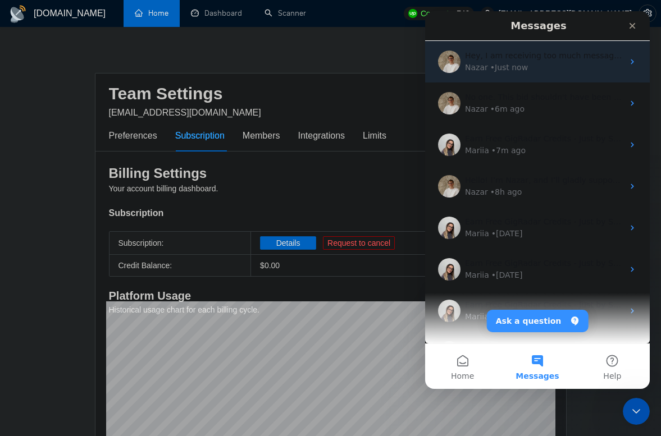
click at [523, 65] on div "• Just now" at bounding box center [509, 68] width 38 height 12
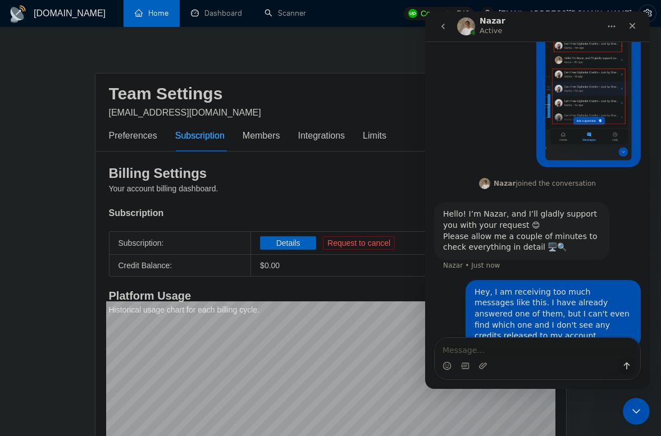
scroll to position [1164, 0]
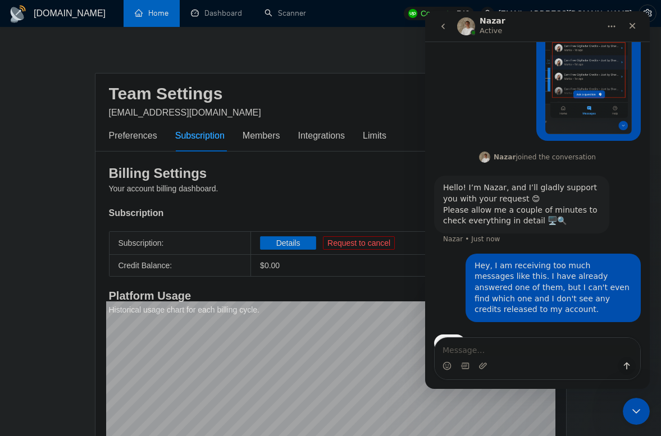
click at [492, 345] on textarea "Message…" at bounding box center [537, 347] width 205 height 19
click at [488, 349] on textarea "Message…" at bounding box center [537, 347] width 205 height 19
click at [481, 351] on textarea "Message…" at bounding box center [537, 347] width 205 height 19
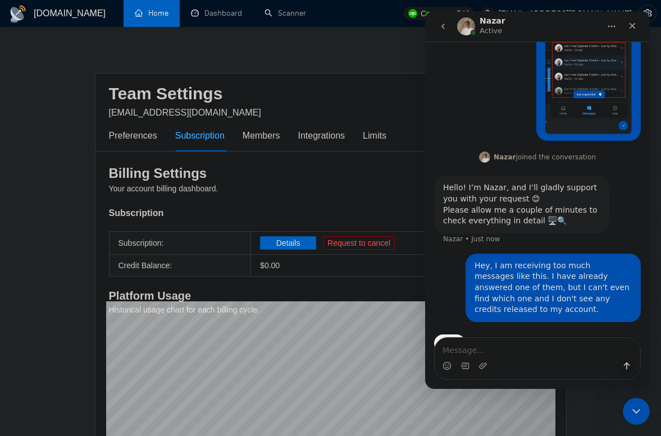
scroll to position [1127, 0]
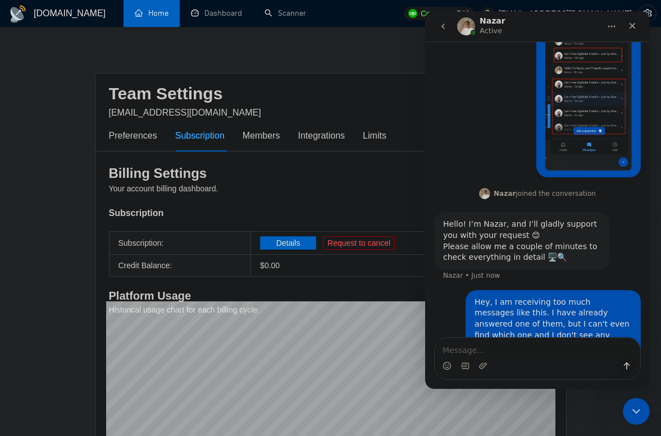
click at [481, 351] on textarea "Message…" at bounding box center [537, 347] width 205 height 19
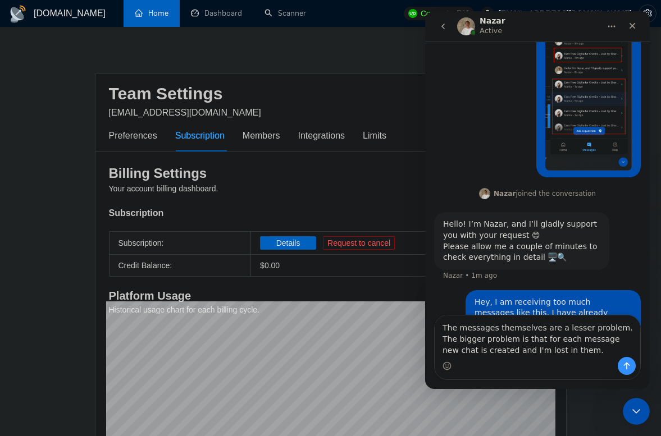
scroll to position [1150, 0]
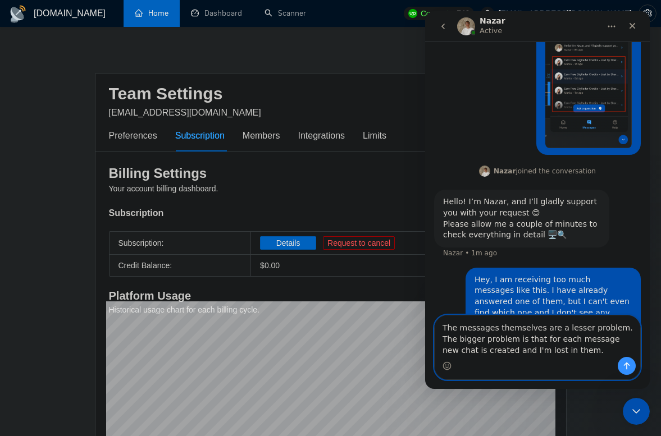
paste textarea "minor issue—the bigger problem is that each one creates a new chat, and I end u…"
click at [602, 328] on textarea "The messages themselves are a minor issue—the bigger problem is that each one c…" at bounding box center [537, 337] width 205 height 42
click at [609, 328] on textarea "The messages themselves are a minor issue —the bigger problem is that each one …" at bounding box center [537, 337] width 205 height 42
click at [583, 351] on textarea "The messages themselves are a minor issue — the bigger problem is that each one…" at bounding box center [537, 337] width 205 height 42
type textarea "The messages themselves are a minor issue — the bigger problem is that each one…"
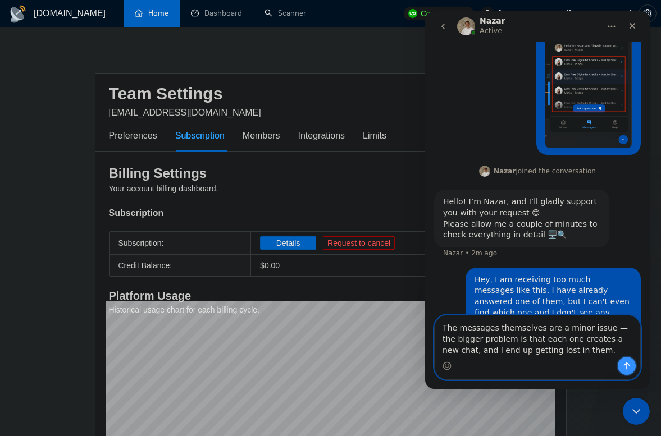
click at [629, 369] on icon "Send a message…" at bounding box center [626, 366] width 9 height 9
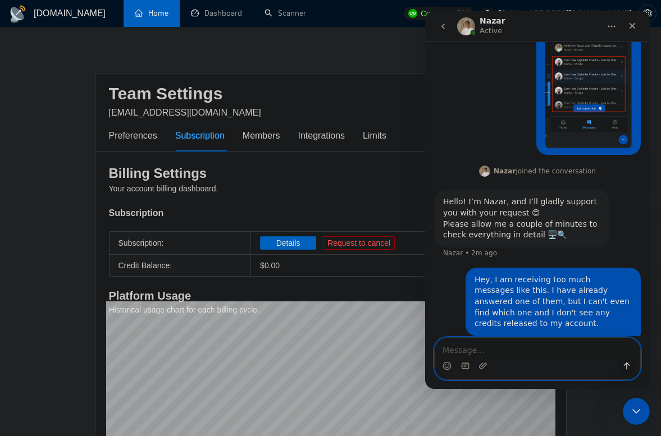
scroll to position [1186, 0]
